Goal: Navigation & Orientation: Find specific page/section

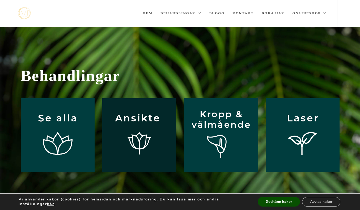
click at [151, 146] on img at bounding box center [139, 135] width 74 height 74
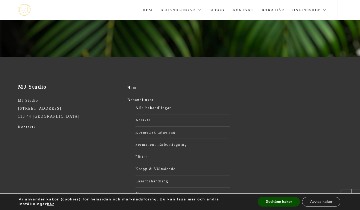
scroll to position [146, 0]
click at [144, 116] on link "Ansikte" at bounding box center [183, 120] width 95 height 8
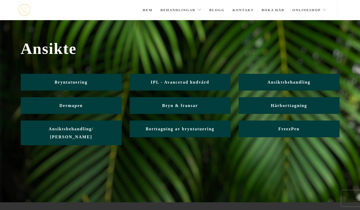
scroll to position [1, 0]
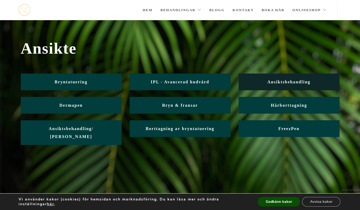
click at [300, 84] on span "Ansiktsbehandling" at bounding box center [289, 82] width 43 height 5
